Goal: Information Seeking & Learning: Learn about a topic

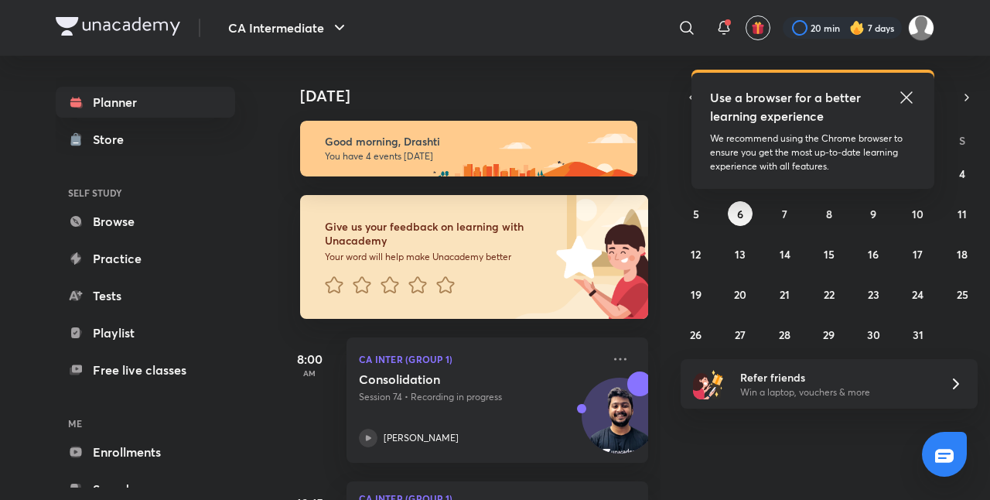
click at [903, 97] on icon at bounding box center [906, 97] width 19 height 19
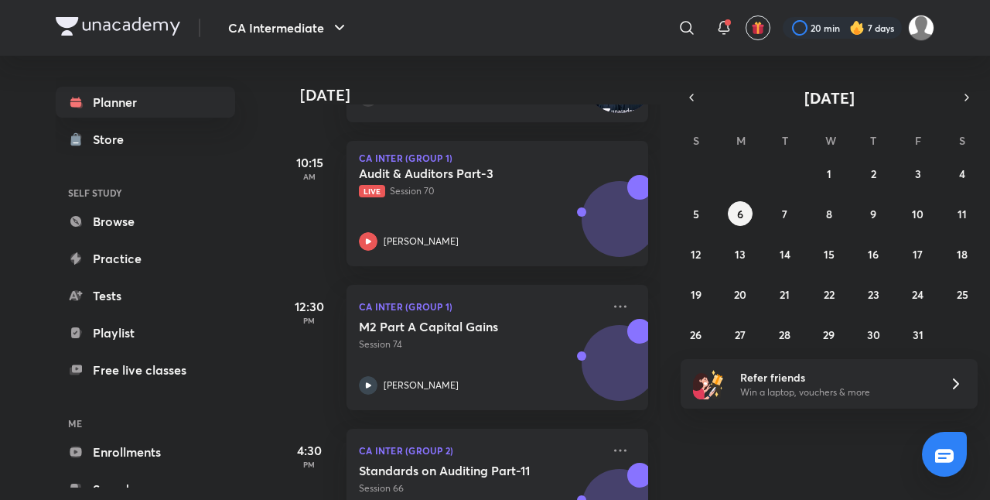
scroll to position [350, 0]
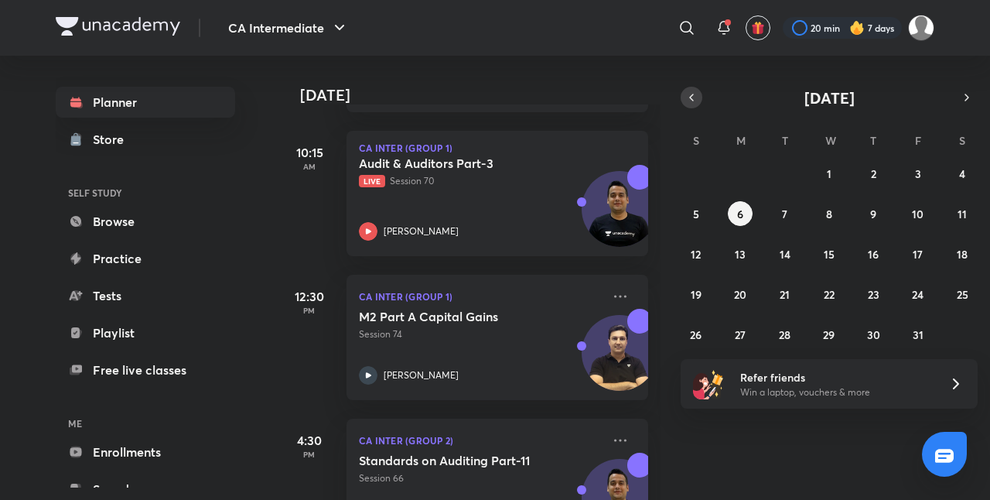
click at [691, 94] on icon "button" at bounding box center [691, 97] width 12 height 14
click at [925, 301] on button "26" at bounding box center [917, 293] width 25 height 25
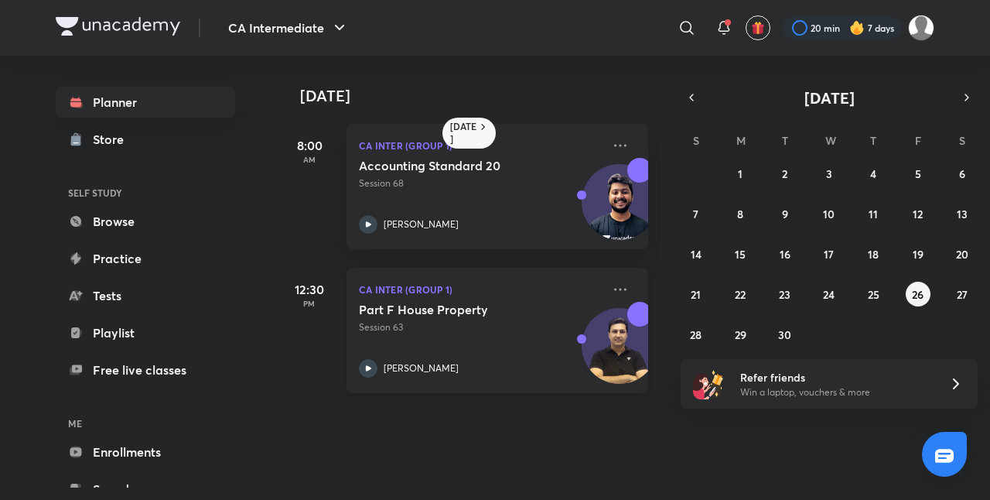
click at [458, 347] on div "Part F House Property Session 63 [PERSON_NAME]" at bounding box center [480, 340] width 243 height 76
